Goal: Find specific page/section: Find specific page/section

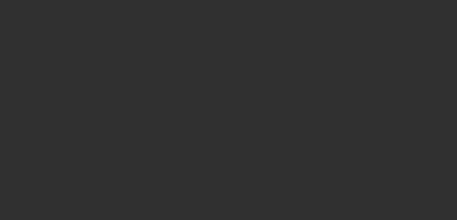
select select "10"
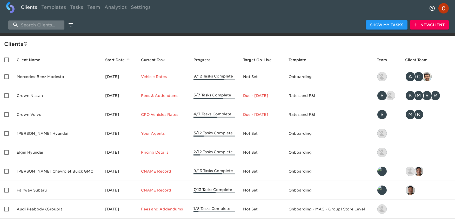
click at [43, 25] on input "search" at bounding box center [36, 24] width 56 height 9
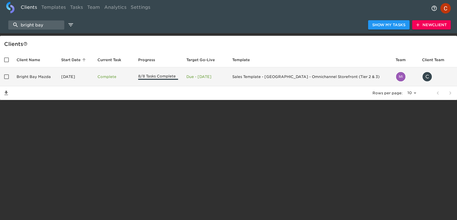
type input "bright bay"
click at [53, 76] on td "Bright Bay Mazda" at bounding box center [34, 76] width 45 height 19
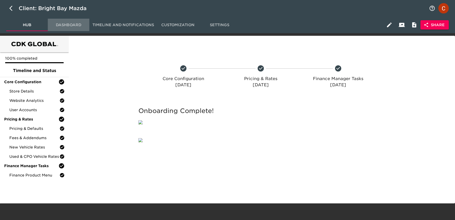
click at [58, 24] on span "Dashboard" at bounding box center [68, 25] width 35 height 6
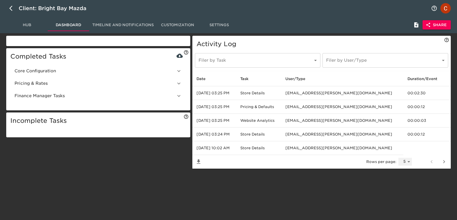
click at [408, 162] on select "5 10 25 50 All" at bounding box center [405, 162] width 13 height 8
click at [399, 158] on select "5 10 25 50 All" at bounding box center [405, 162] width 13 height 8
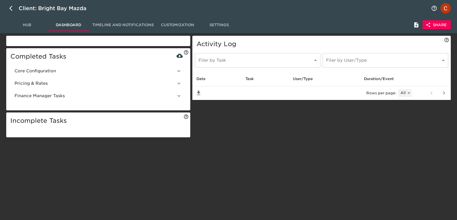
click at [407, 91] on select "5 10 25 50 All" at bounding box center [405, 93] width 13 height 8
select select "50"
click at [399, 97] on select "5 10 25 50 All" at bounding box center [405, 93] width 13 height 8
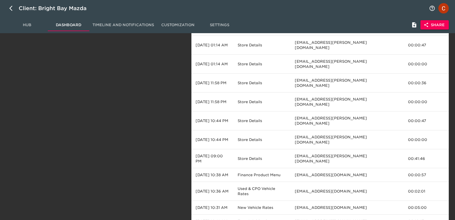
scroll to position [284, 0]
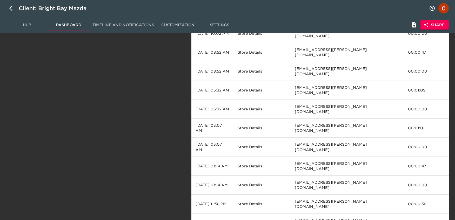
scroll to position [0, 0]
